Goal: Information Seeking & Learning: Learn about a topic

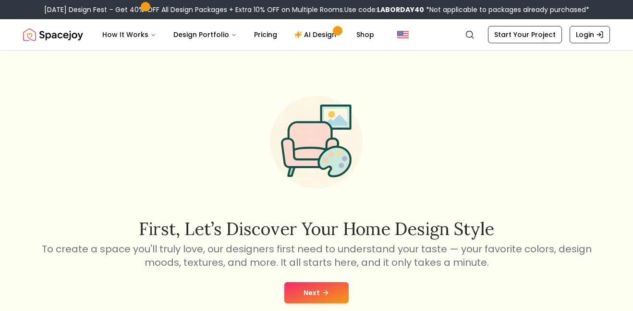
click at [294, 293] on button "Next" at bounding box center [316, 292] width 64 height 21
